Goal: Find specific page/section: Find specific page/section

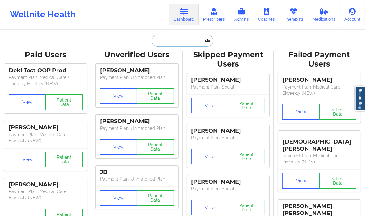
click at [177, 41] on input "text" at bounding box center [181, 41] width 61 height 12
paste input "[PERSON_NAME]"
type input "[PERSON_NAME]"
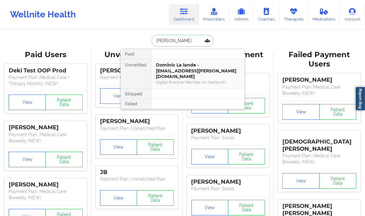
click at [205, 65] on div "Dominic La lande - [EMAIL_ADDRESS][PERSON_NAME][DOMAIN_NAME]" at bounding box center [197, 70] width 83 height 17
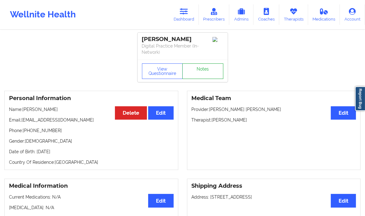
click at [208, 68] on link "Notes" at bounding box center [202, 71] width 41 height 16
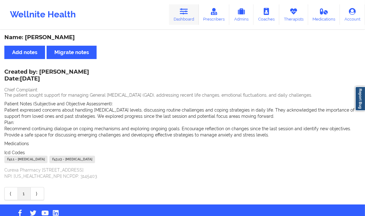
click at [187, 13] on icon at bounding box center [184, 11] width 8 height 7
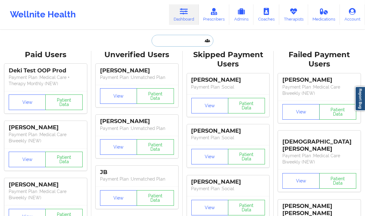
click at [181, 39] on input "text" at bounding box center [181, 41] width 61 height 12
paste input "[PERSON_NAME] evening"
type input "[PERSON_NAME] evening"
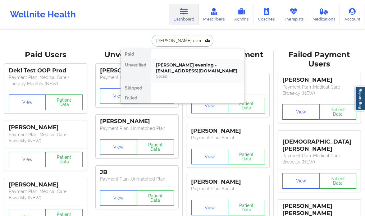
click at [219, 72] on div "[PERSON_NAME] evening - [EMAIL_ADDRESS][DOMAIN_NAME]" at bounding box center [197, 67] width 83 height 11
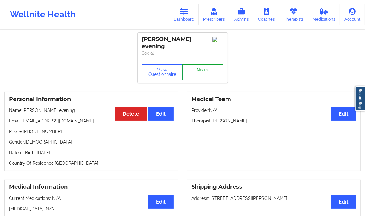
click at [209, 68] on link "Notes" at bounding box center [202, 72] width 41 height 16
